Goal: Task Accomplishment & Management: Complete application form

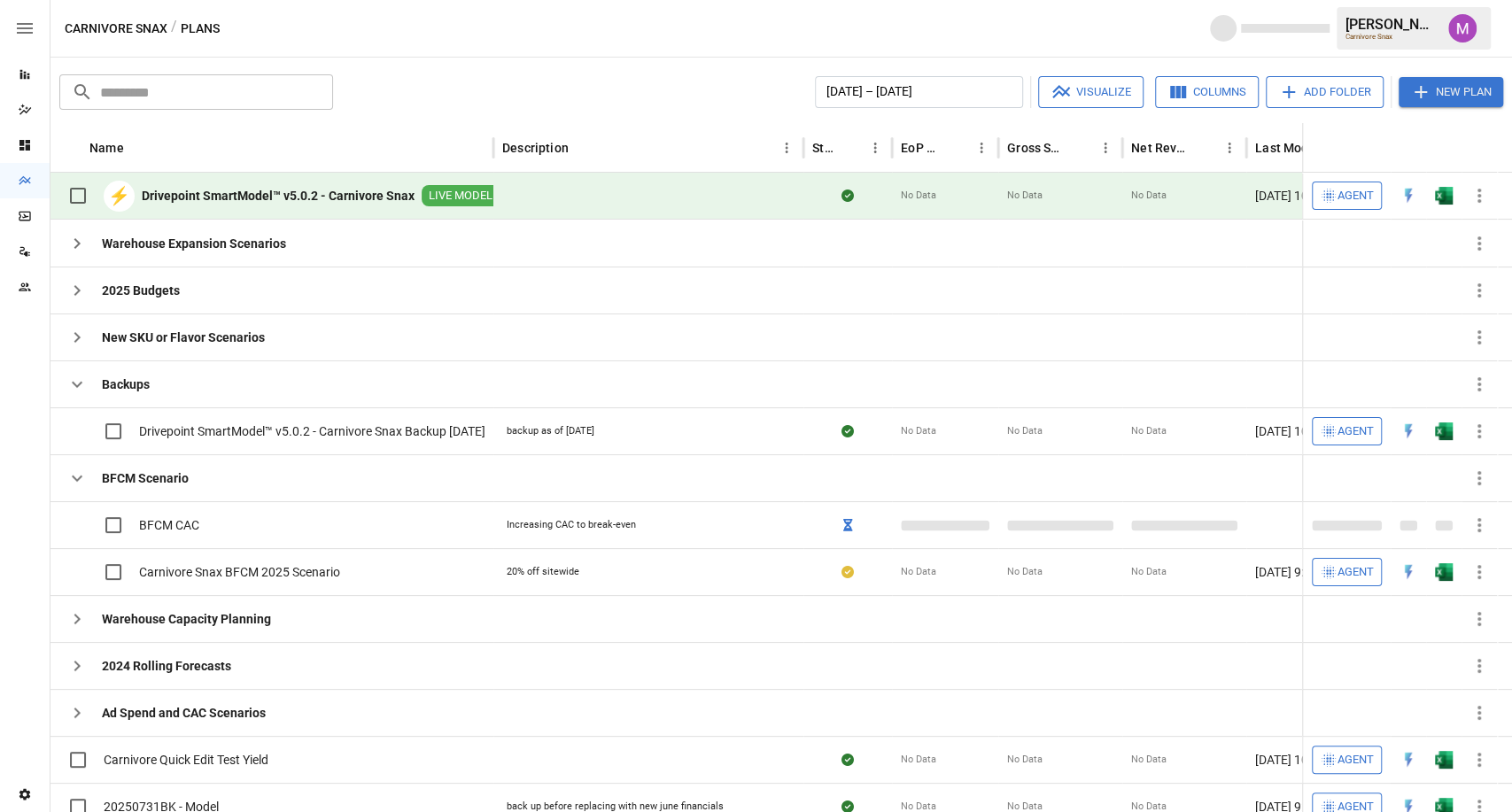
click at [1419, 96] on icon "button" at bounding box center [1421, 93] width 22 height 22
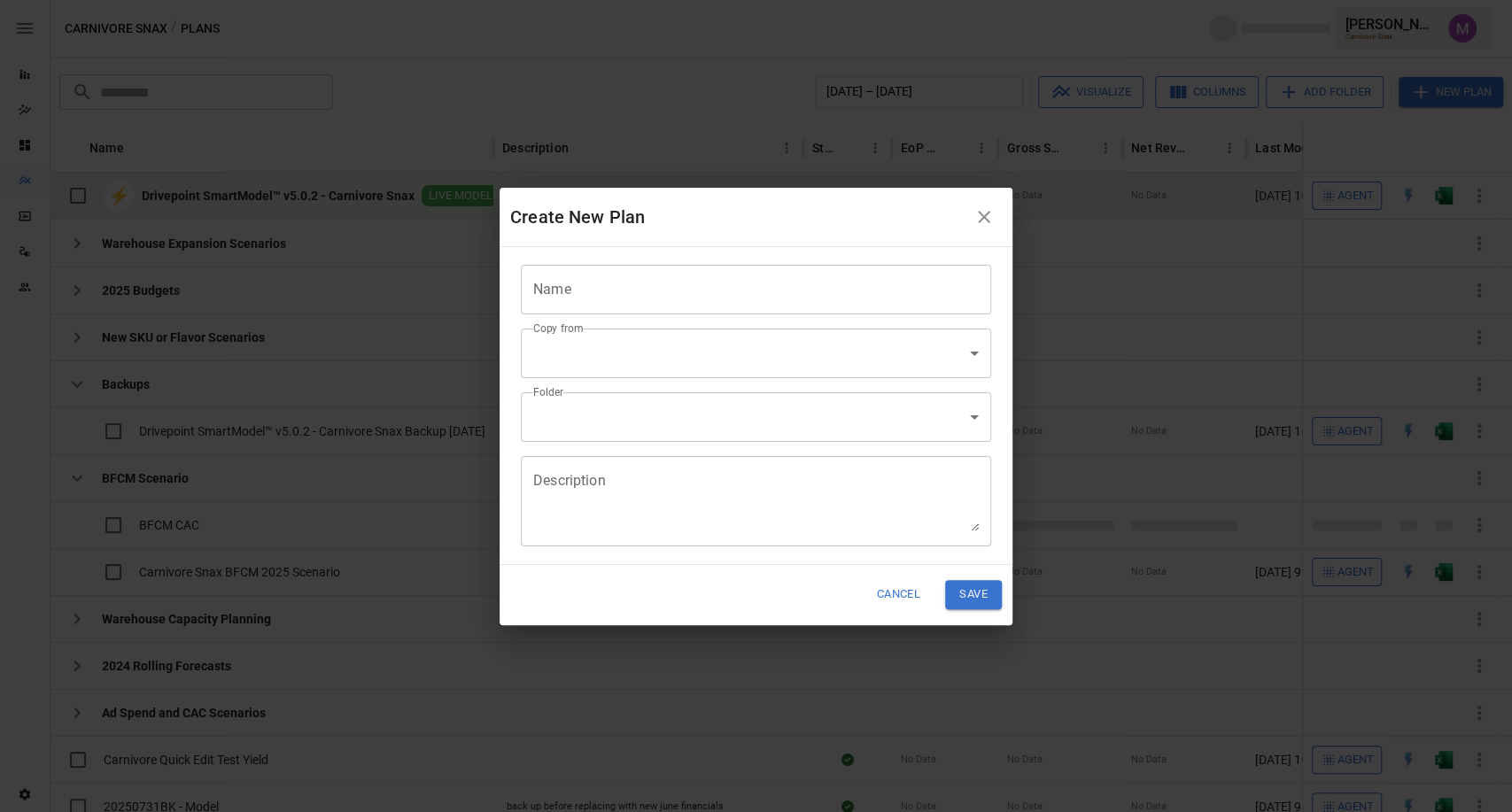
click at [568, 294] on input "Name" at bounding box center [756, 289] width 471 height 49
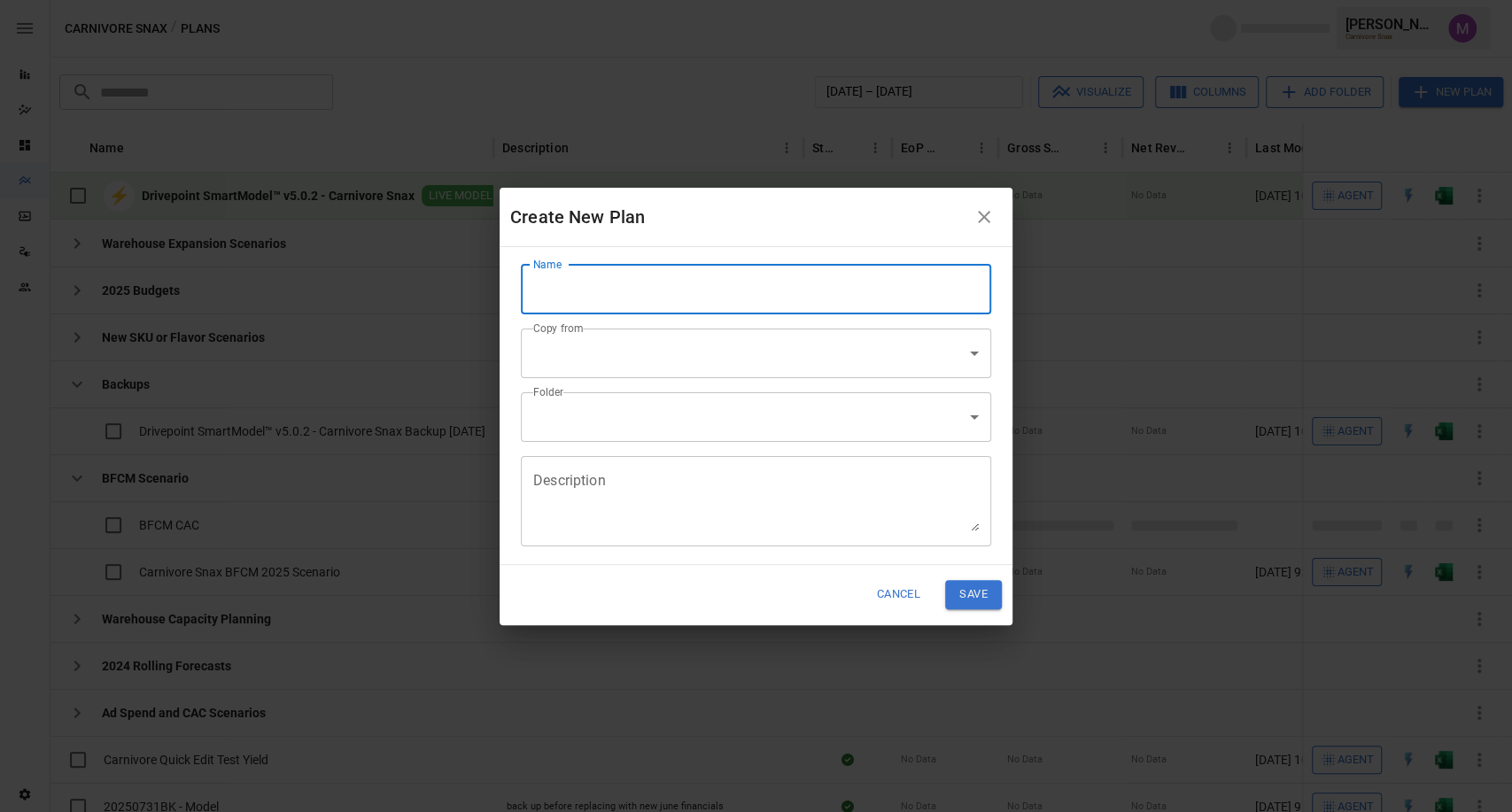
click at [711, 278] on input "Name" at bounding box center [756, 289] width 471 height 49
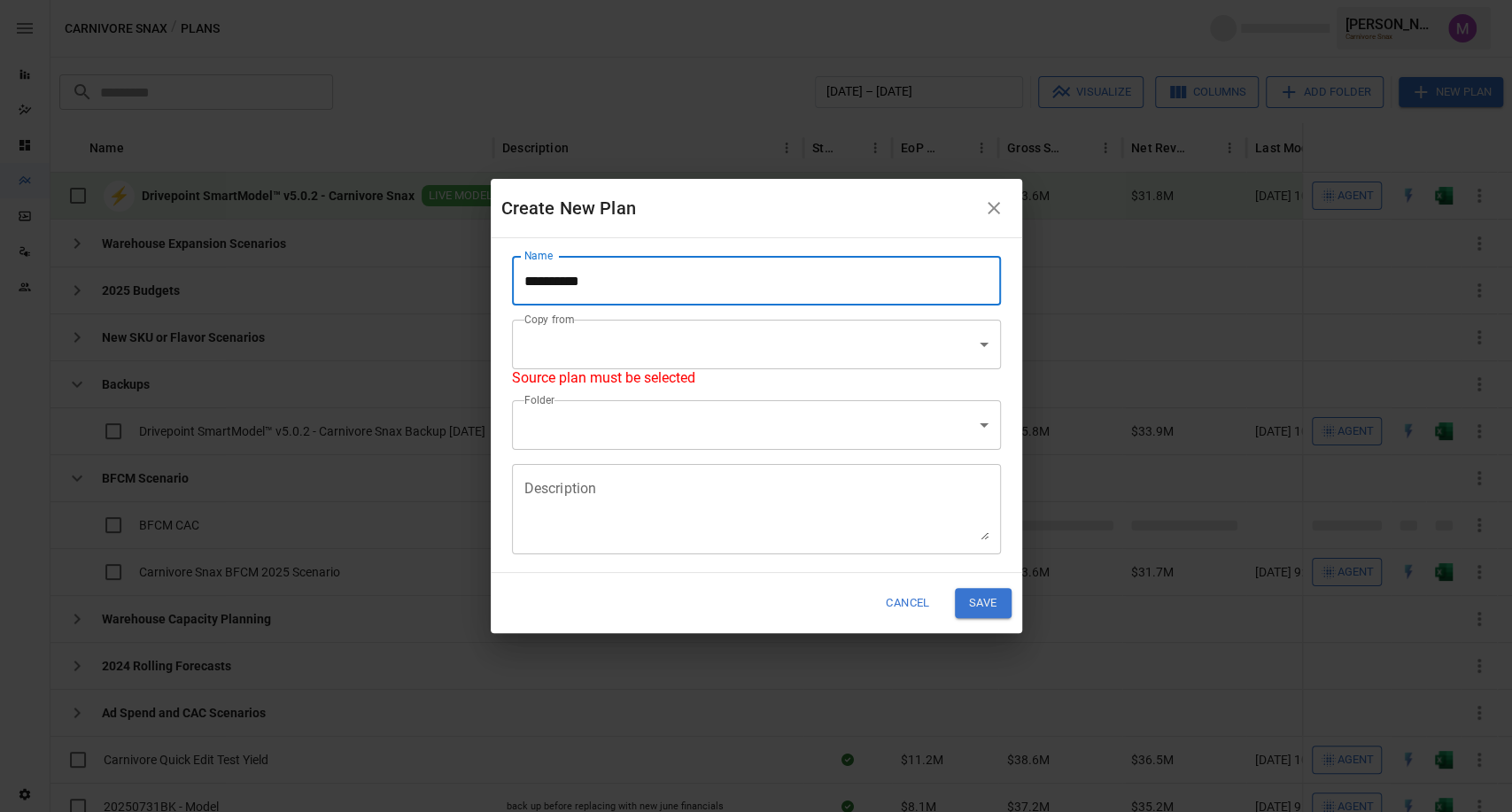
type input "**********"
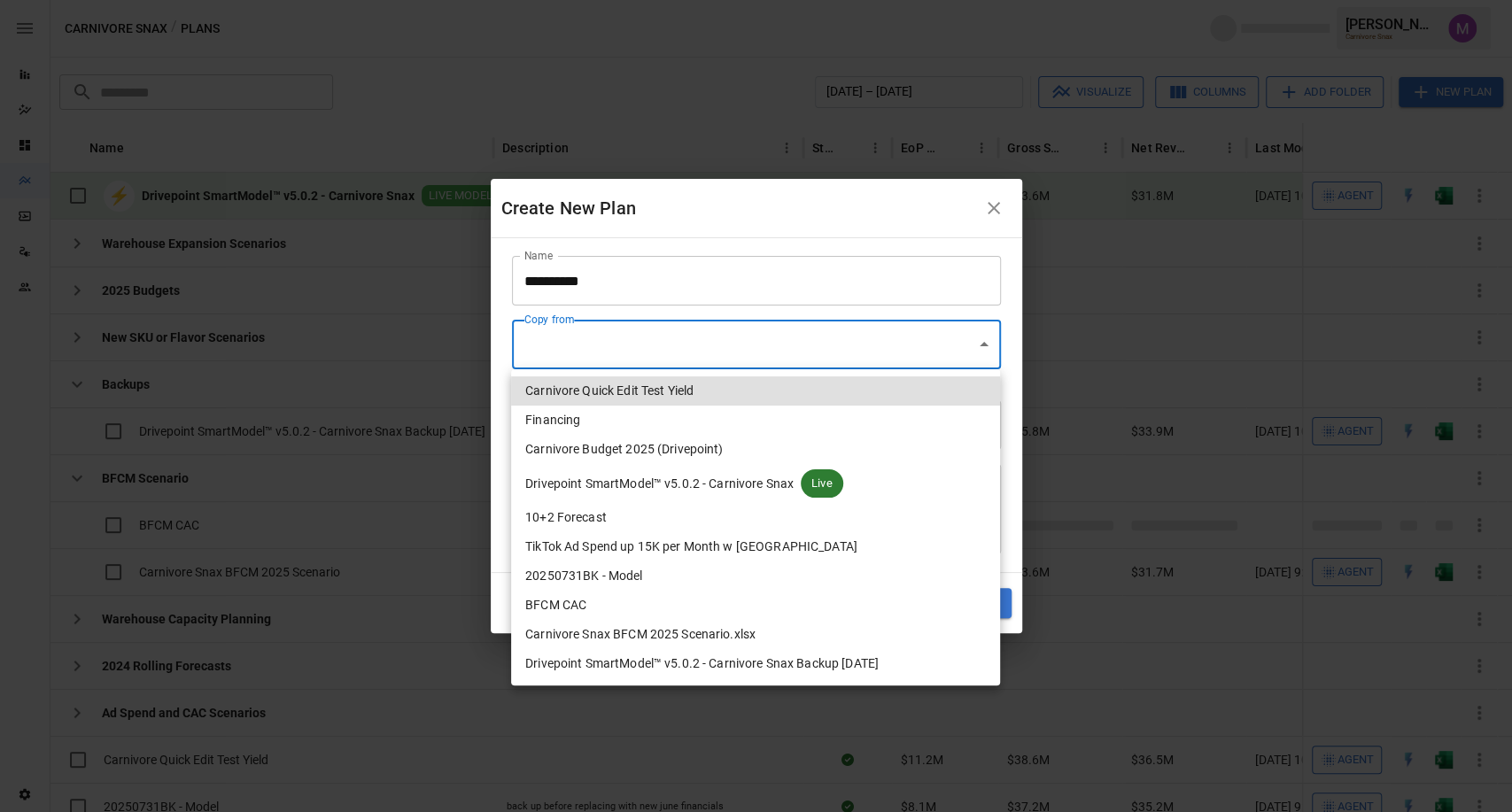
click at [646, 0] on body "Reports Dazzler Studio Dashboards Plans SmartModel ™ Data Sources Team Settings…" at bounding box center [756, 0] width 1512 height 0
click at [636, 604] on li "BFCM CAC" at bounding box center [755, 605] width 489 height 30
type input "**********"
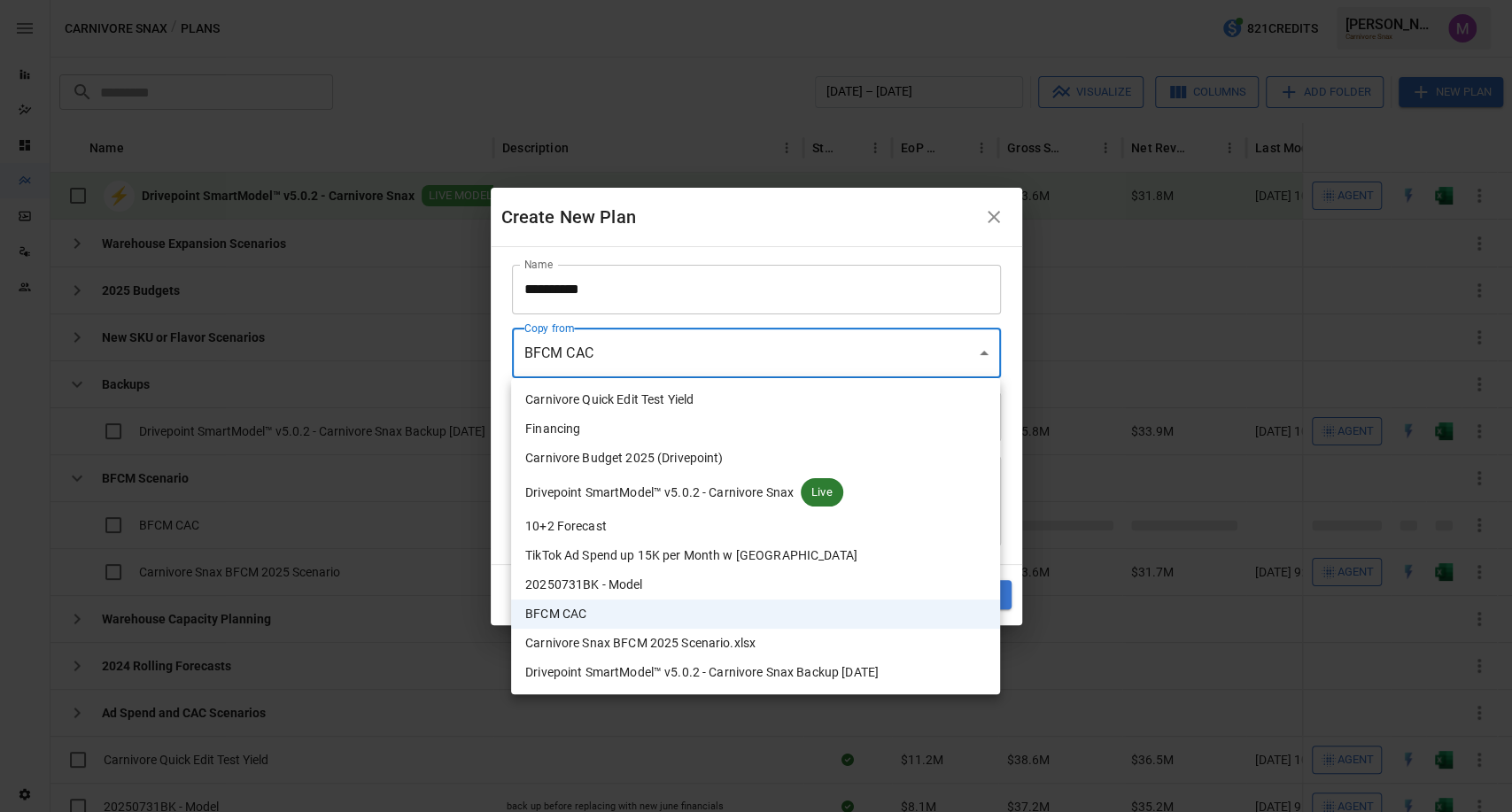
click at [603, 0] on body "Reports Dazzler Studio Dashboards Plans SmartModel ™ Data Sources Team Settings…" at bounding box center [756, 0] width 1512 height 0
click at [493, 376] on div at bounding box center [756, 406] width 1512 height 812
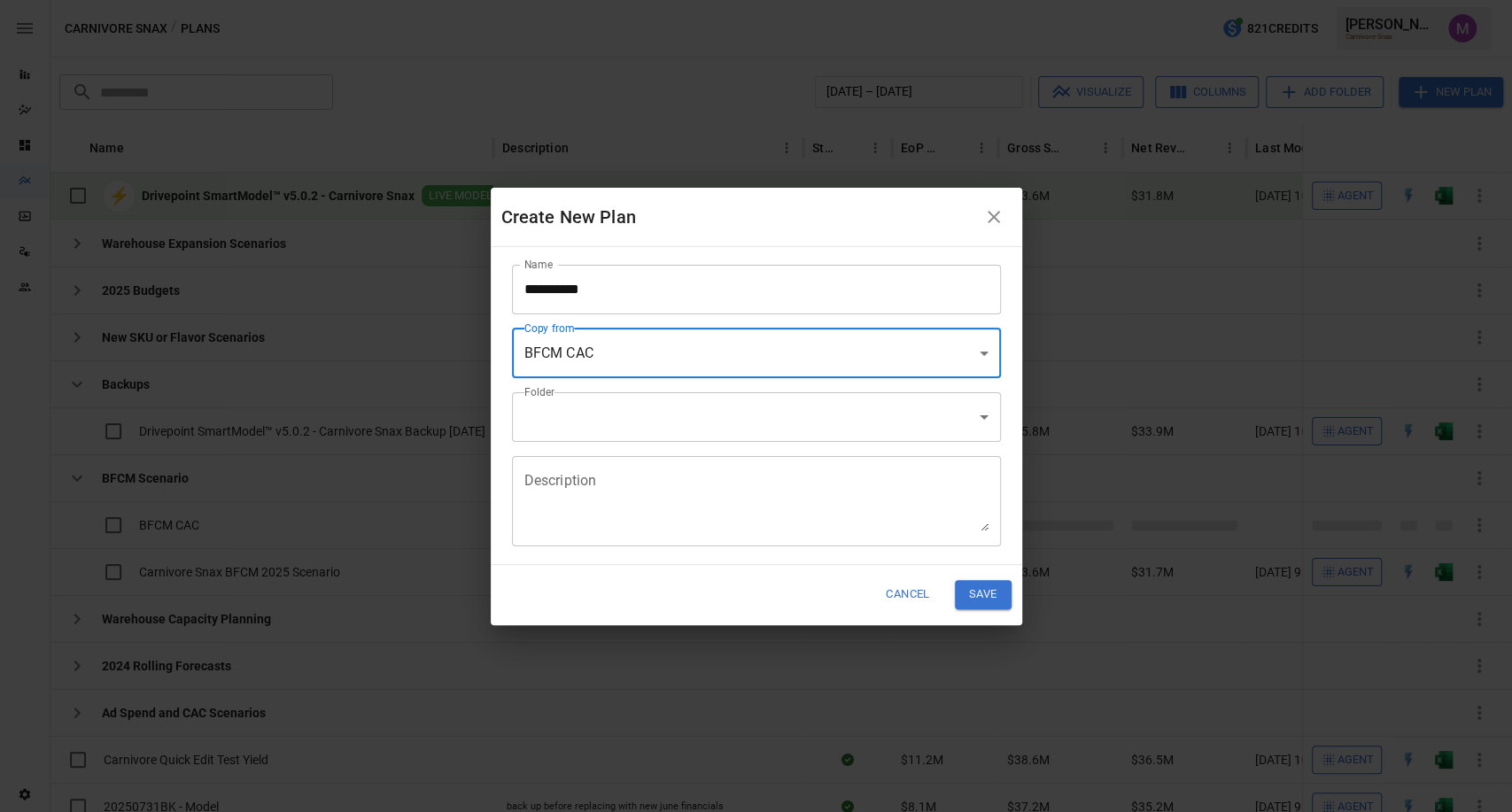
click at [563, 0] on body "Reports Dazzler Studio Dashboards Plans SmartModel ™ Data Sources Team Settings…" at bounding box center [756, 0] width 1512 height 0
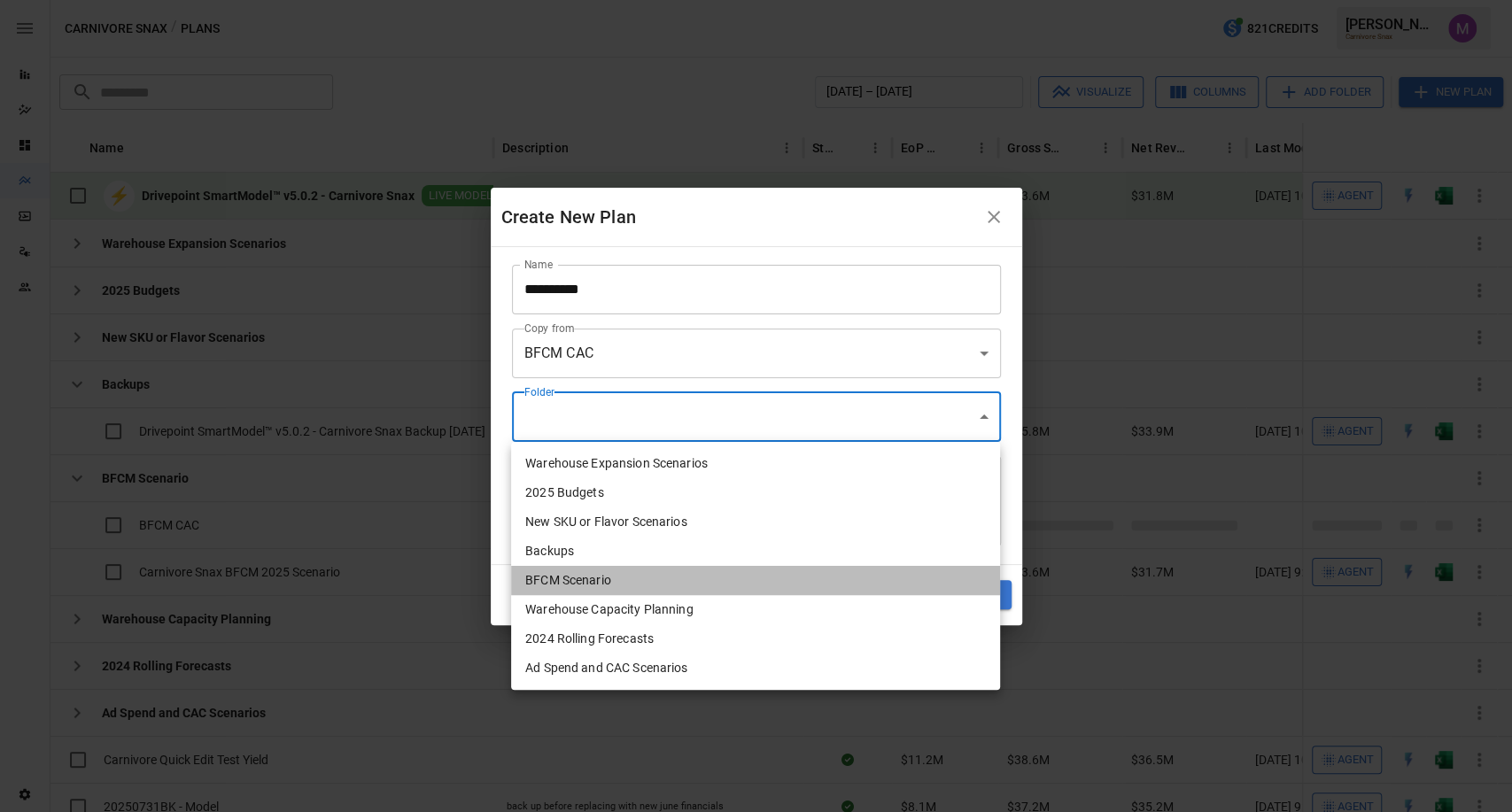
click at [619, 589] on li "BFCM Scenario" at bounding box center [755, 581] width 489 height 30
type input "**********"
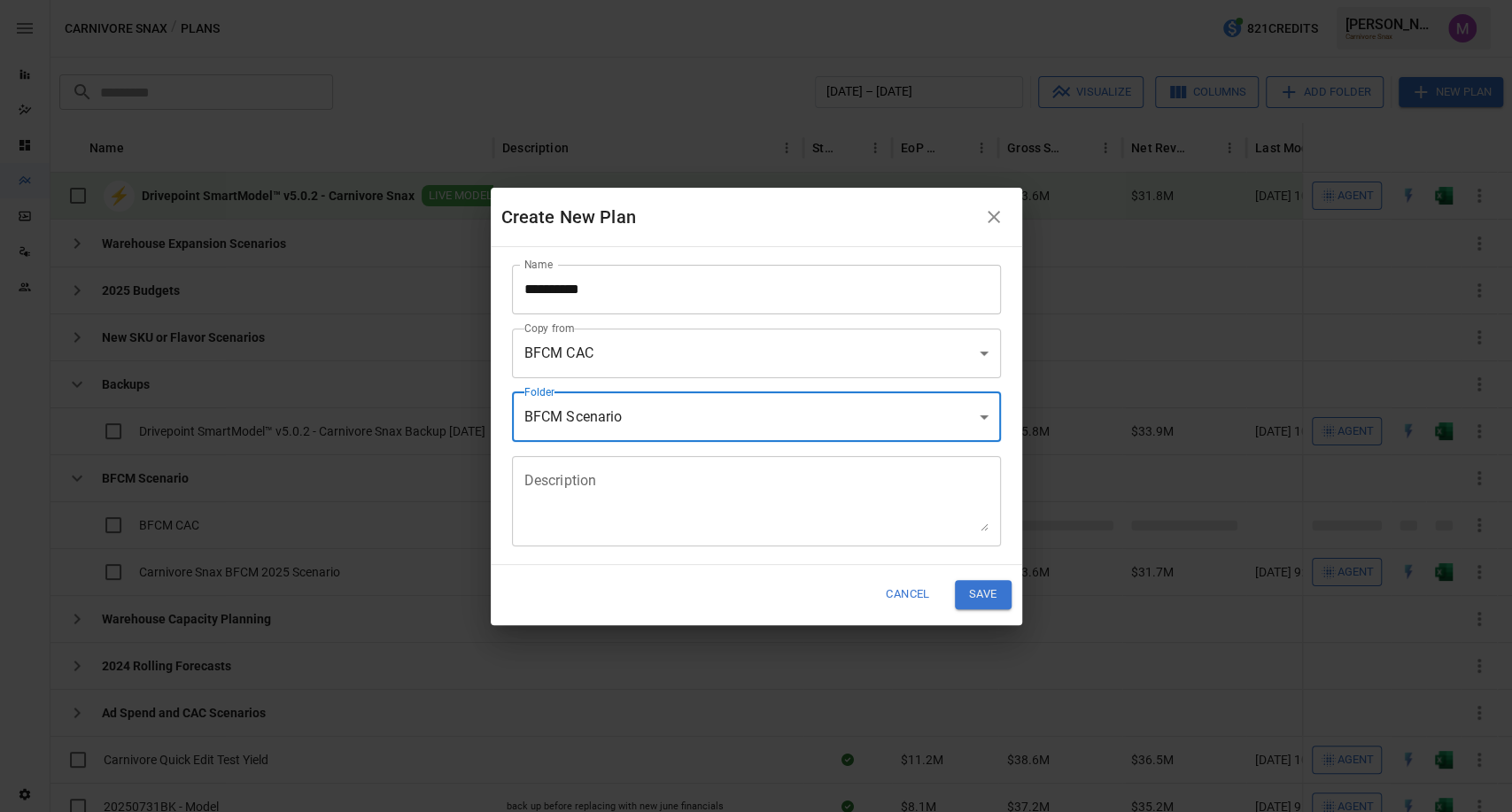
click at [617, 523] on textarea "Description" at bounding box center [757, 501] width 465 height 61
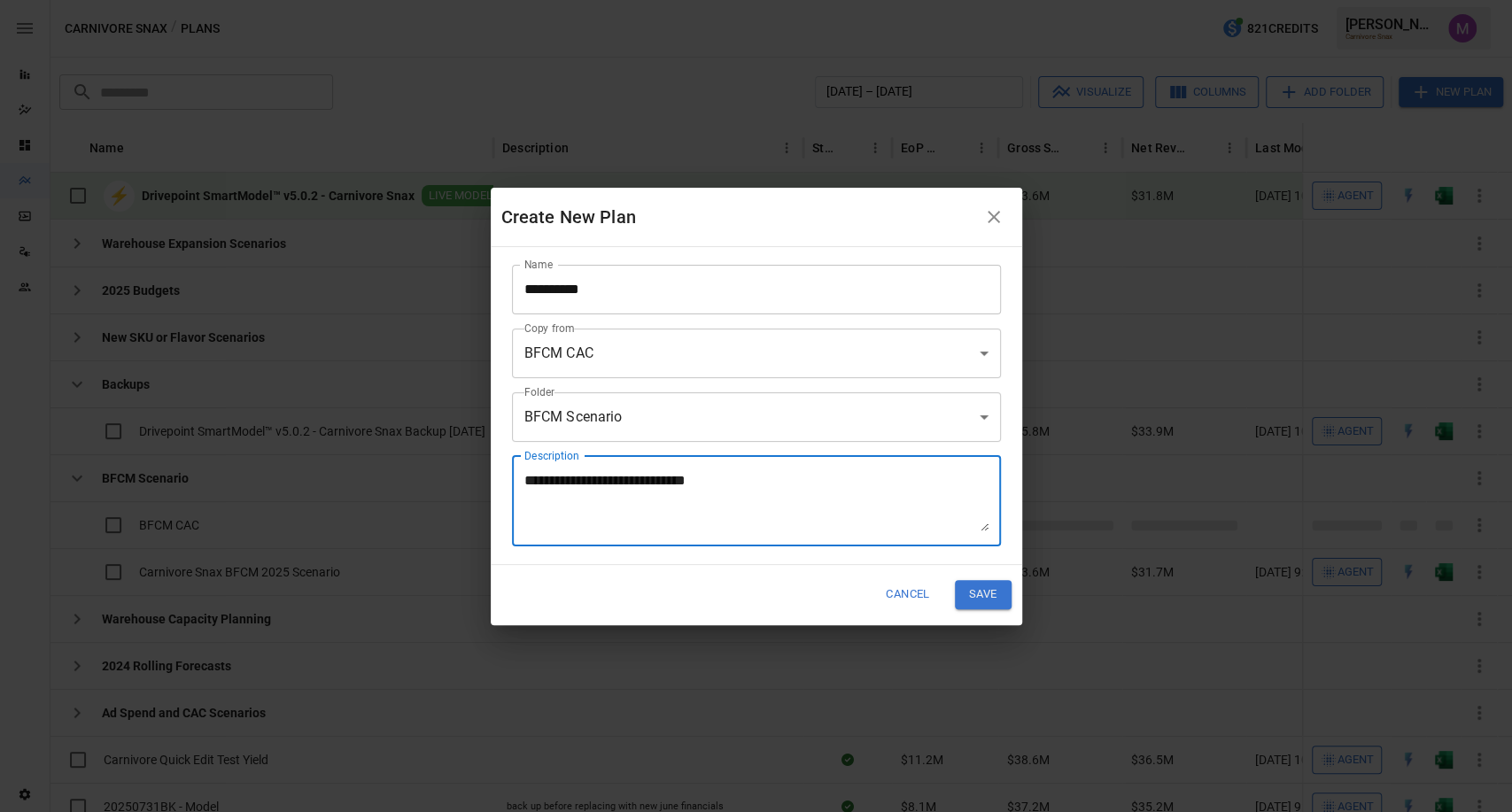
type textarea "**********"
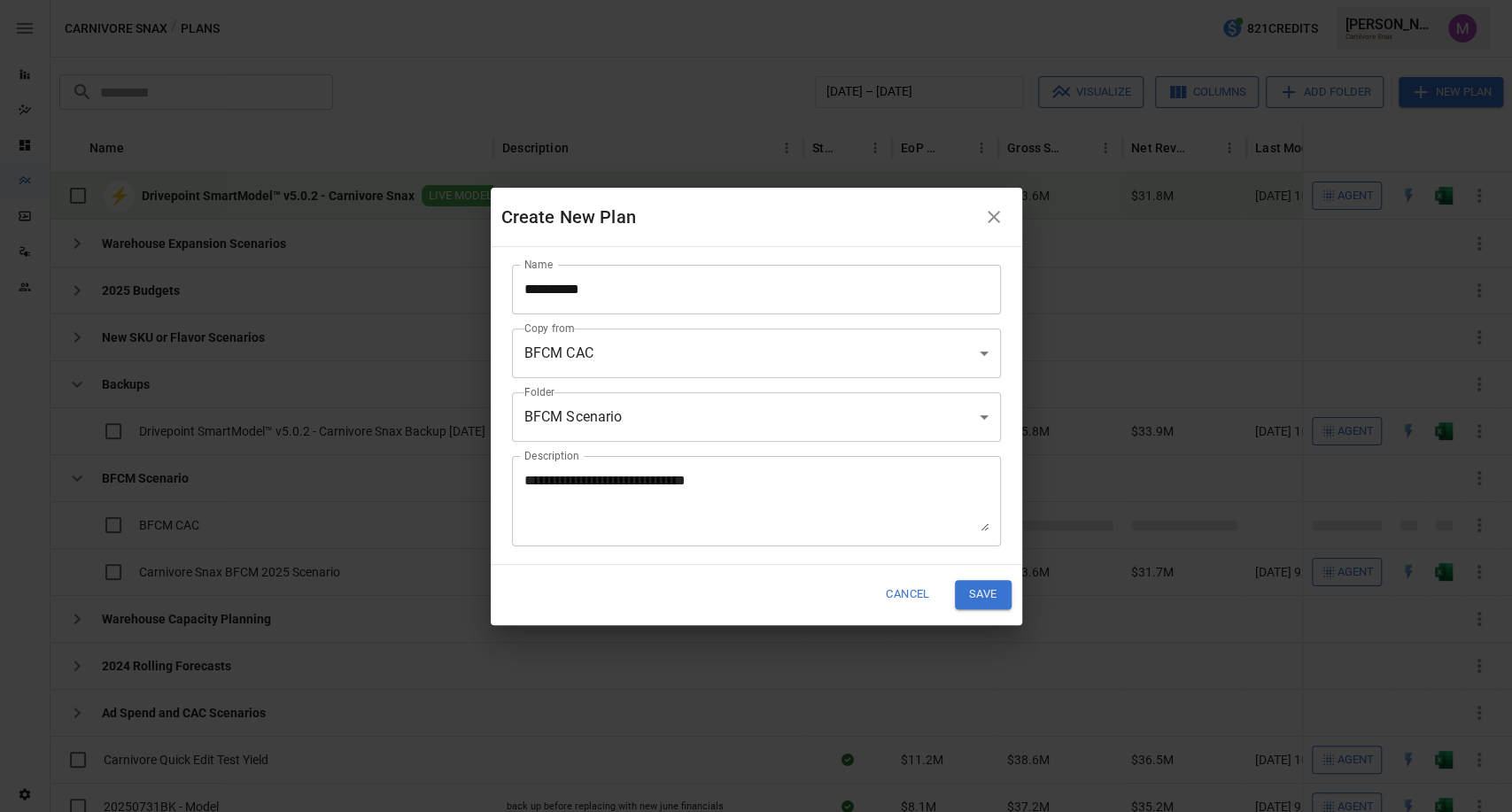
drag, startPoint x: 995, startPoint y: 602, endPoint x: 982, endPoint y: 611, distance: 15.8
click at [982, 611] on div "Cancel Save" at bounding box center [757, 594] width 532 height 60
click at [986, 595] on button "Save" at bounding box center [983, 594] width 57 height 30
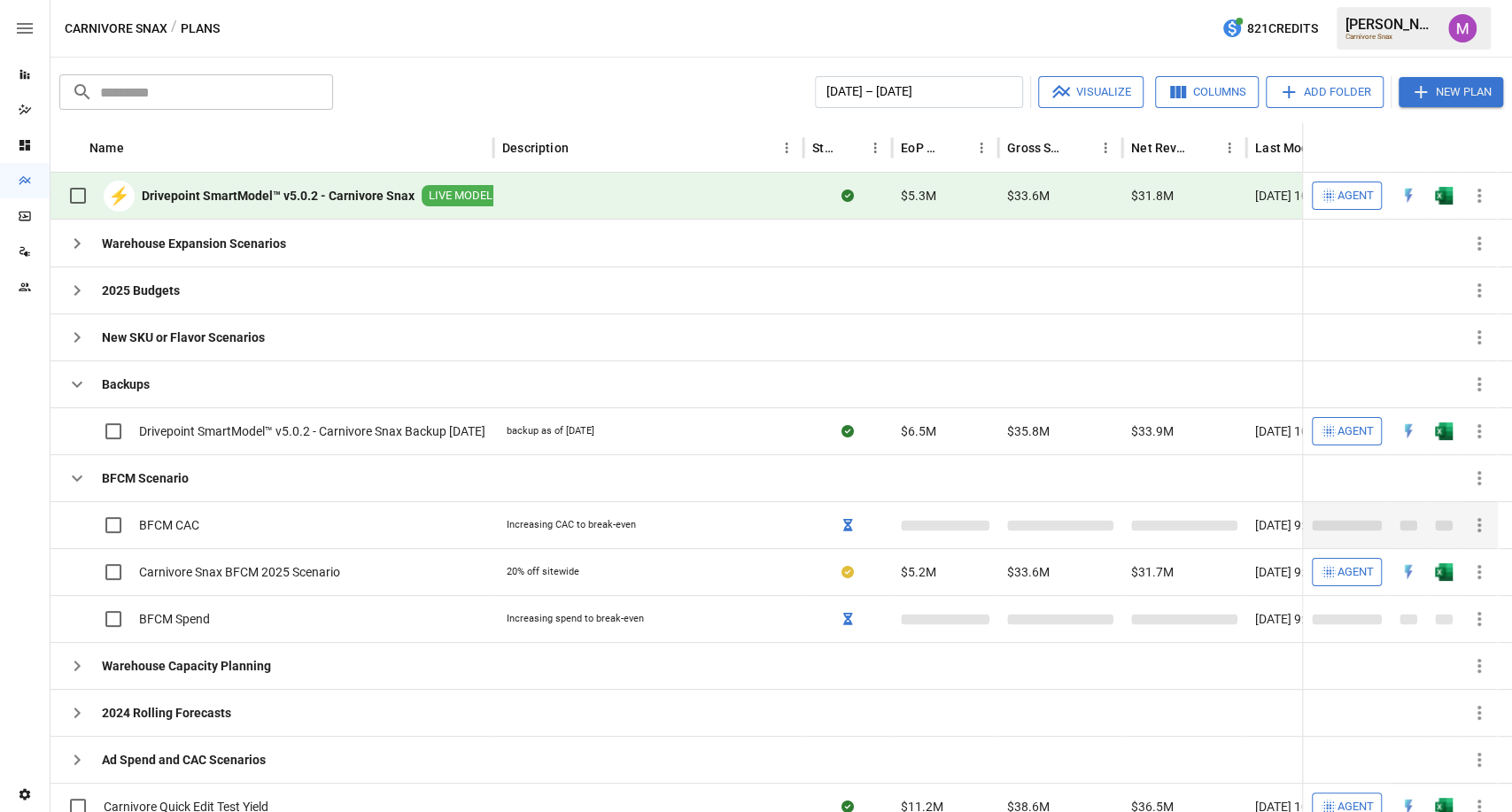
click at [169, 517] on span "BFCM CAC" at bounding box center [168, 526] width 60 height 18
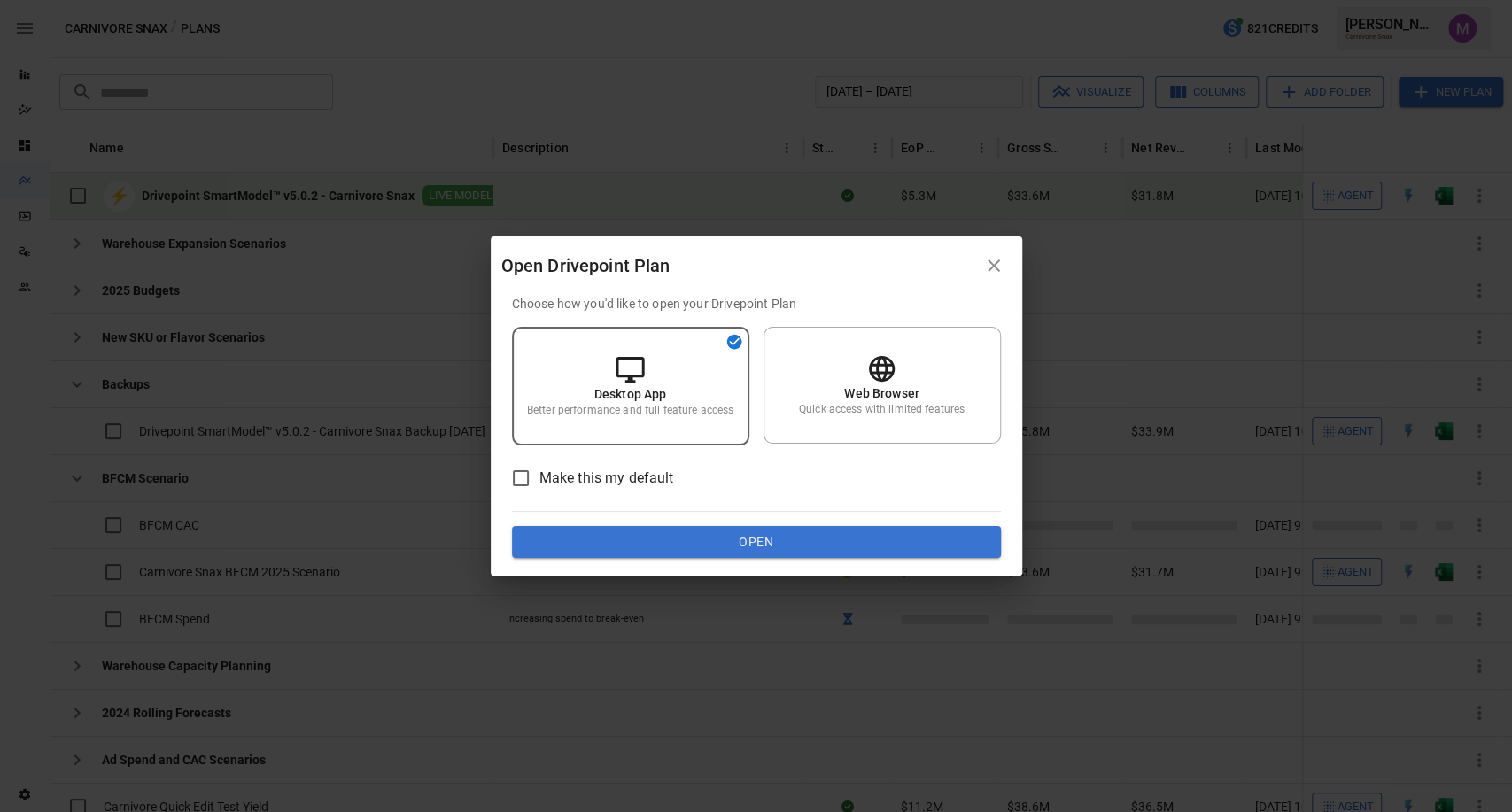
click at [768, 554] on button "Open" at bounding box center [756, 541] width 489 height 31
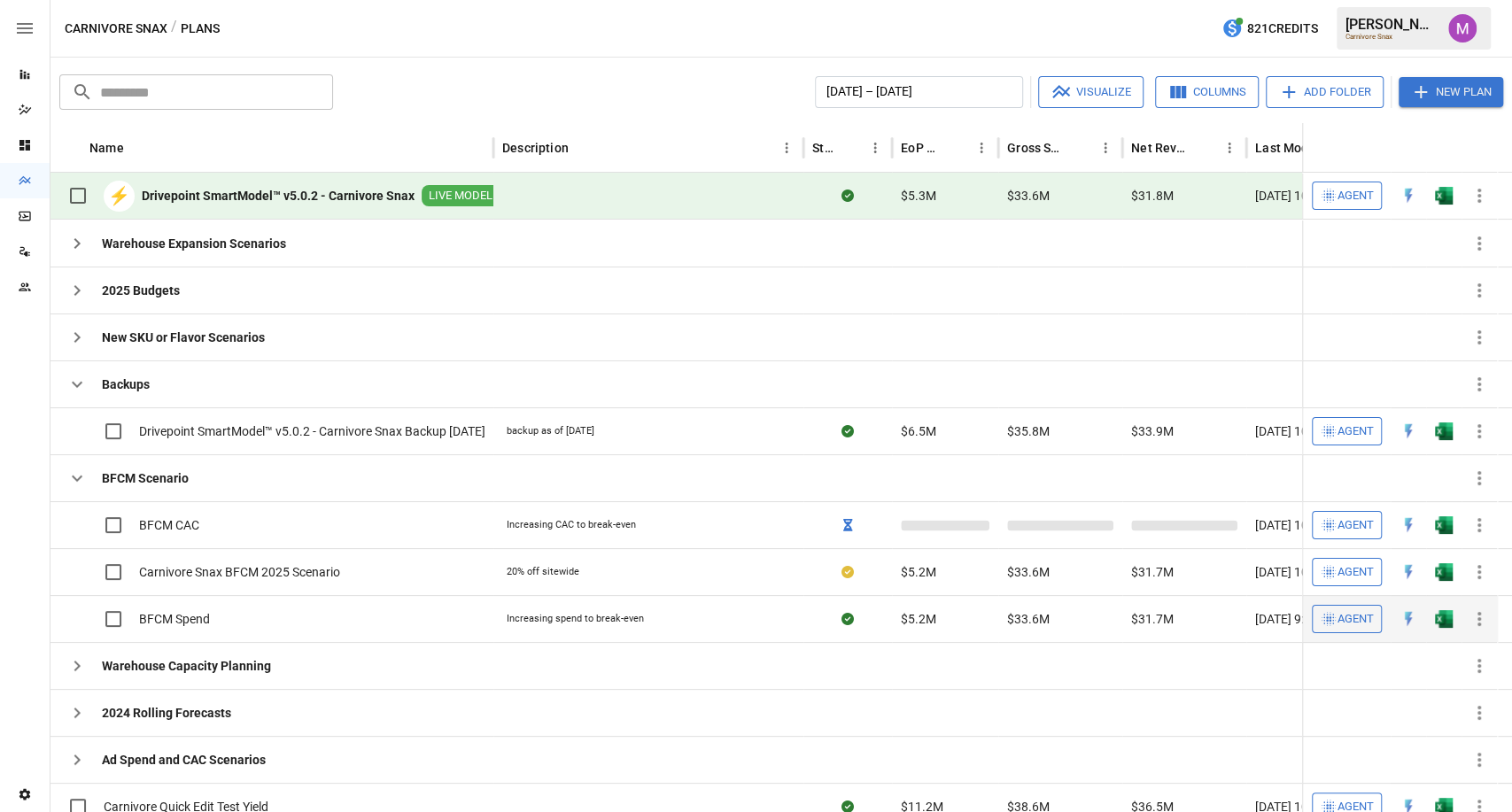
click at [167, 610] on span "BFCM Spend" at bounding box center [174, 619] width 71 height 18
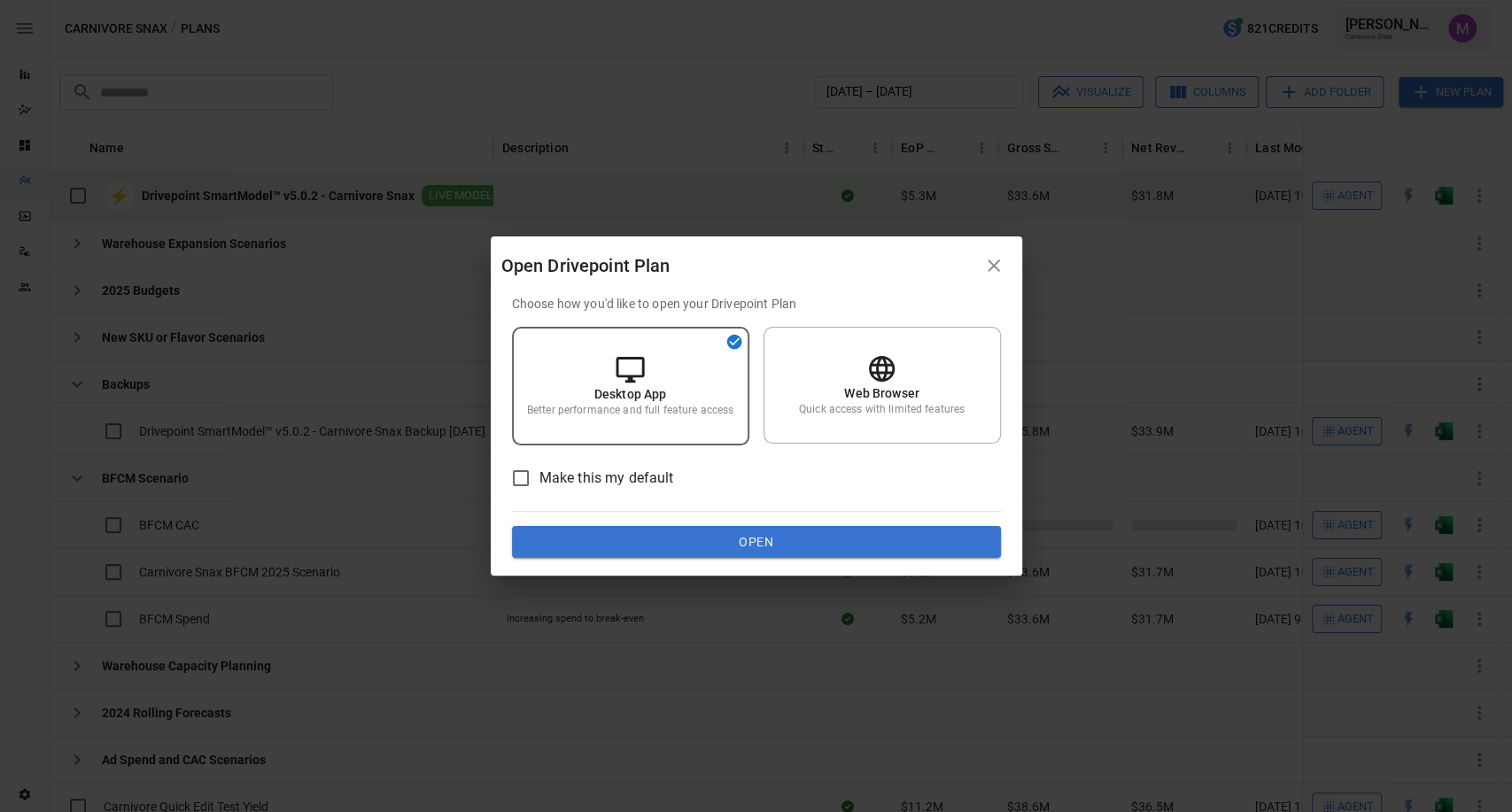
click at [702, 535] on button "Open" at bounding box center [756, 541] width 489 height 31
